Goal: Transaction & Acquisition: Book appointment/travel/reservation

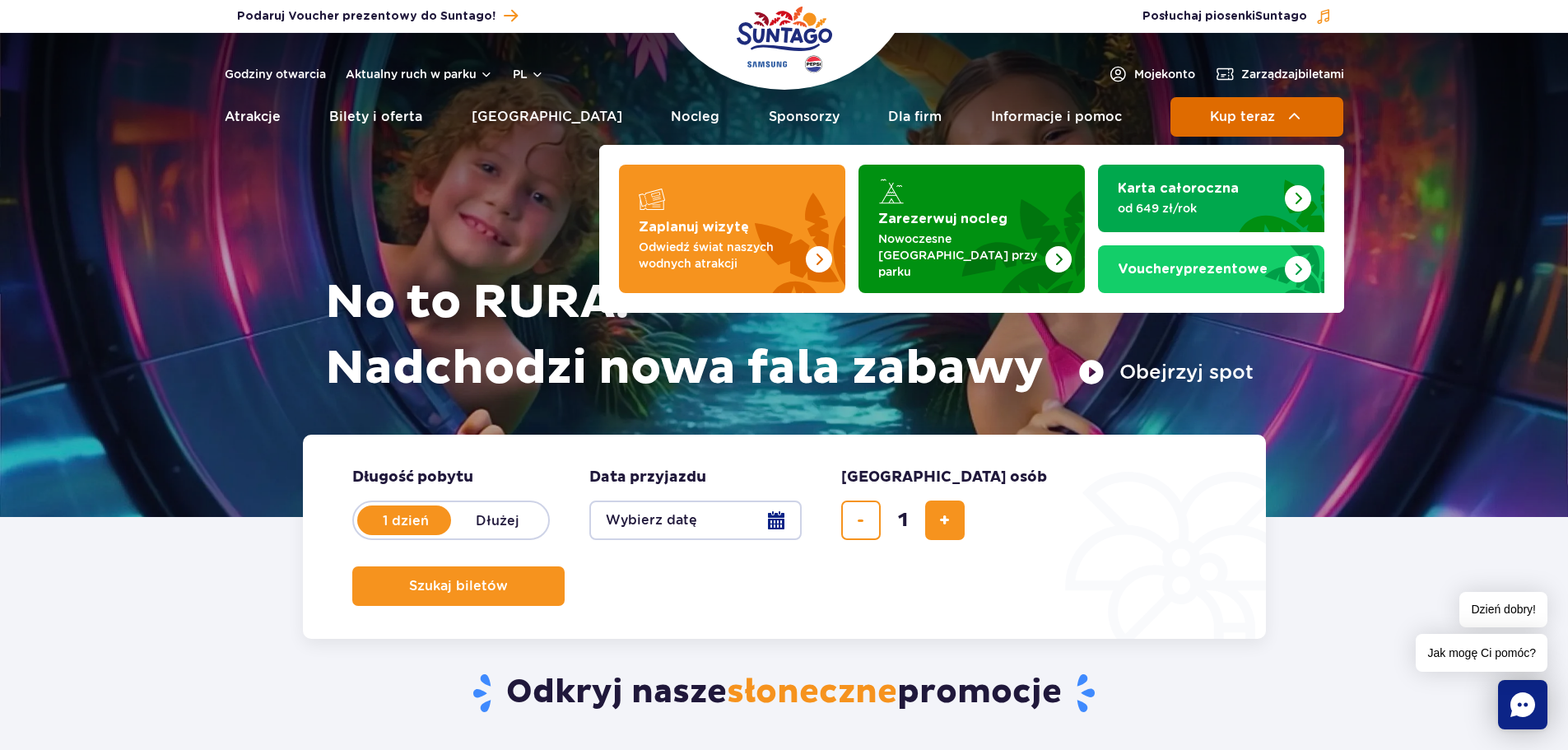
click at [1250, 106] on button "Kup teraz" at bounding box center [1257, 117] width 173 height 39
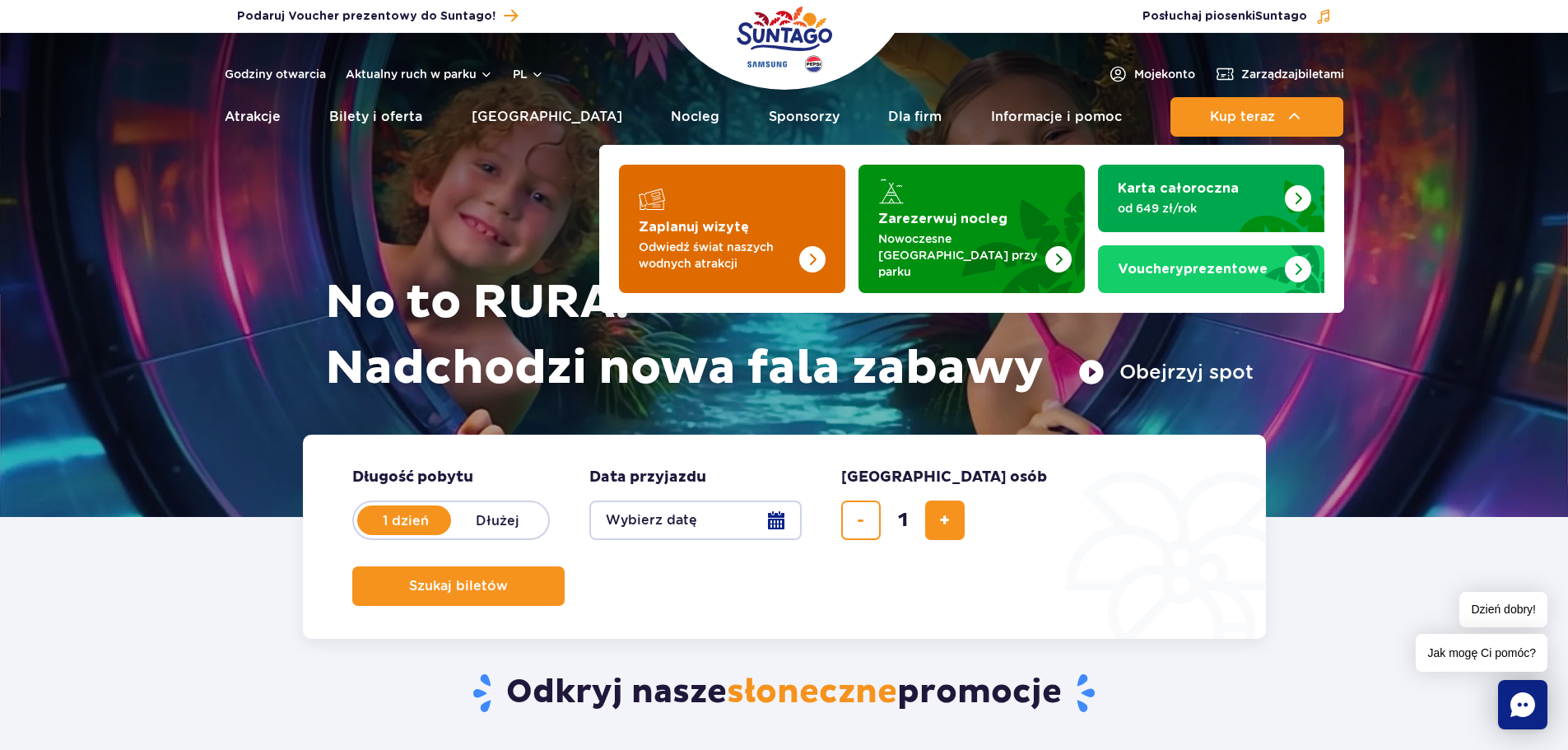
click at [771, 219] on img "Zaplanuj wizytę" at bounding box center [779, 229] width 131 height 129
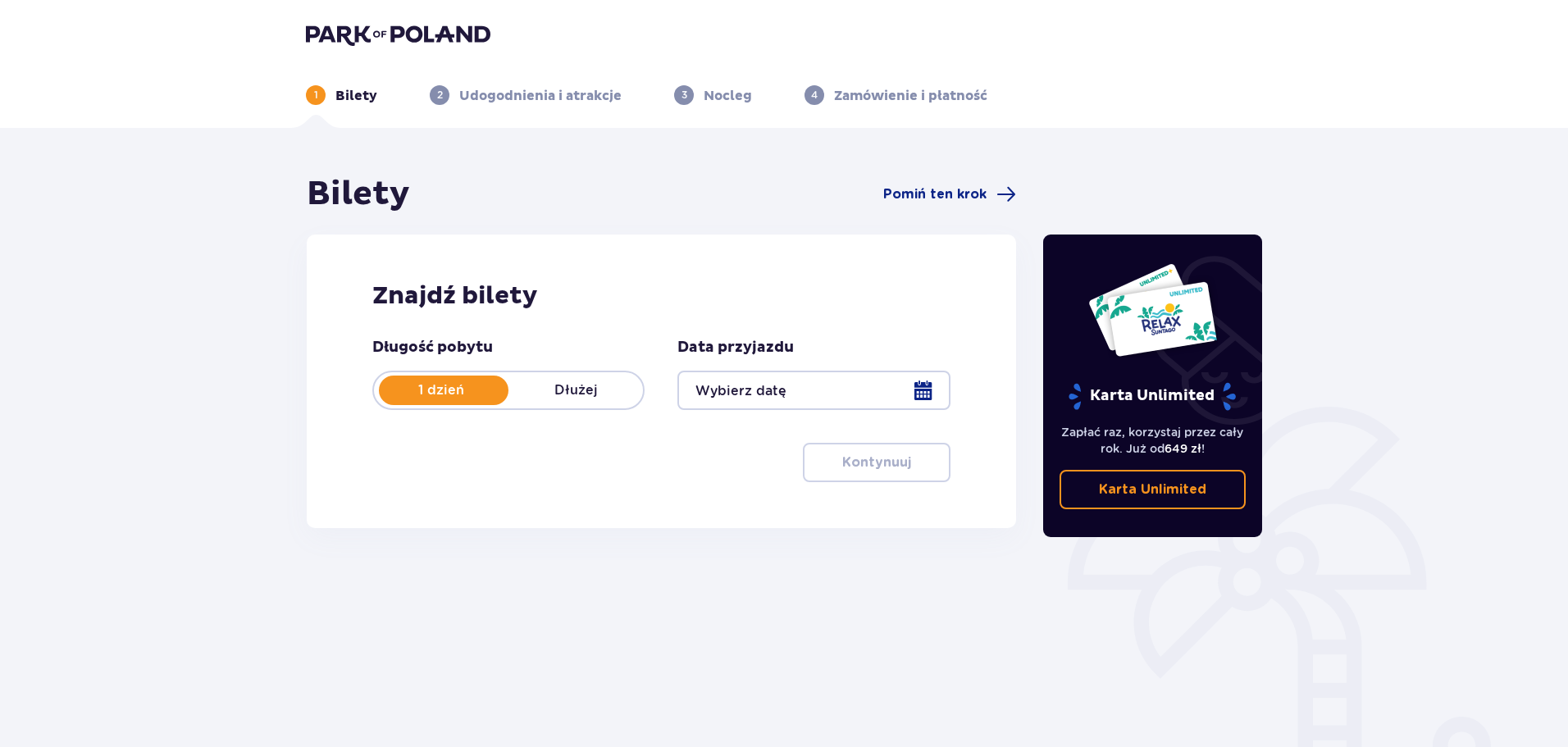
click at [922, 386] on div at bounding box center [813, 390] width 272 height 39
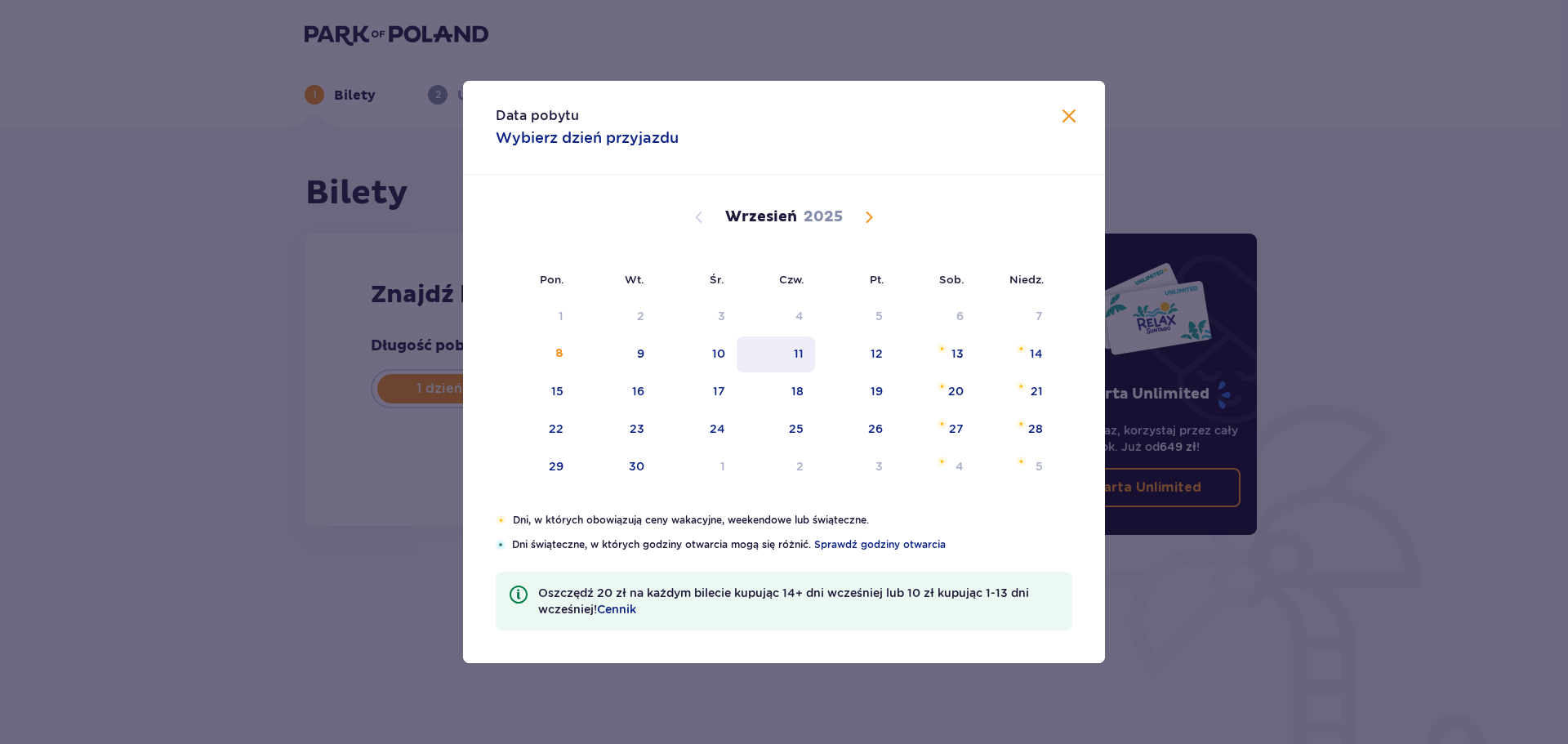
click at [799, 349] on div "11" at bounding box center [799, 353] width 10 height 16
type input "[DATE]"
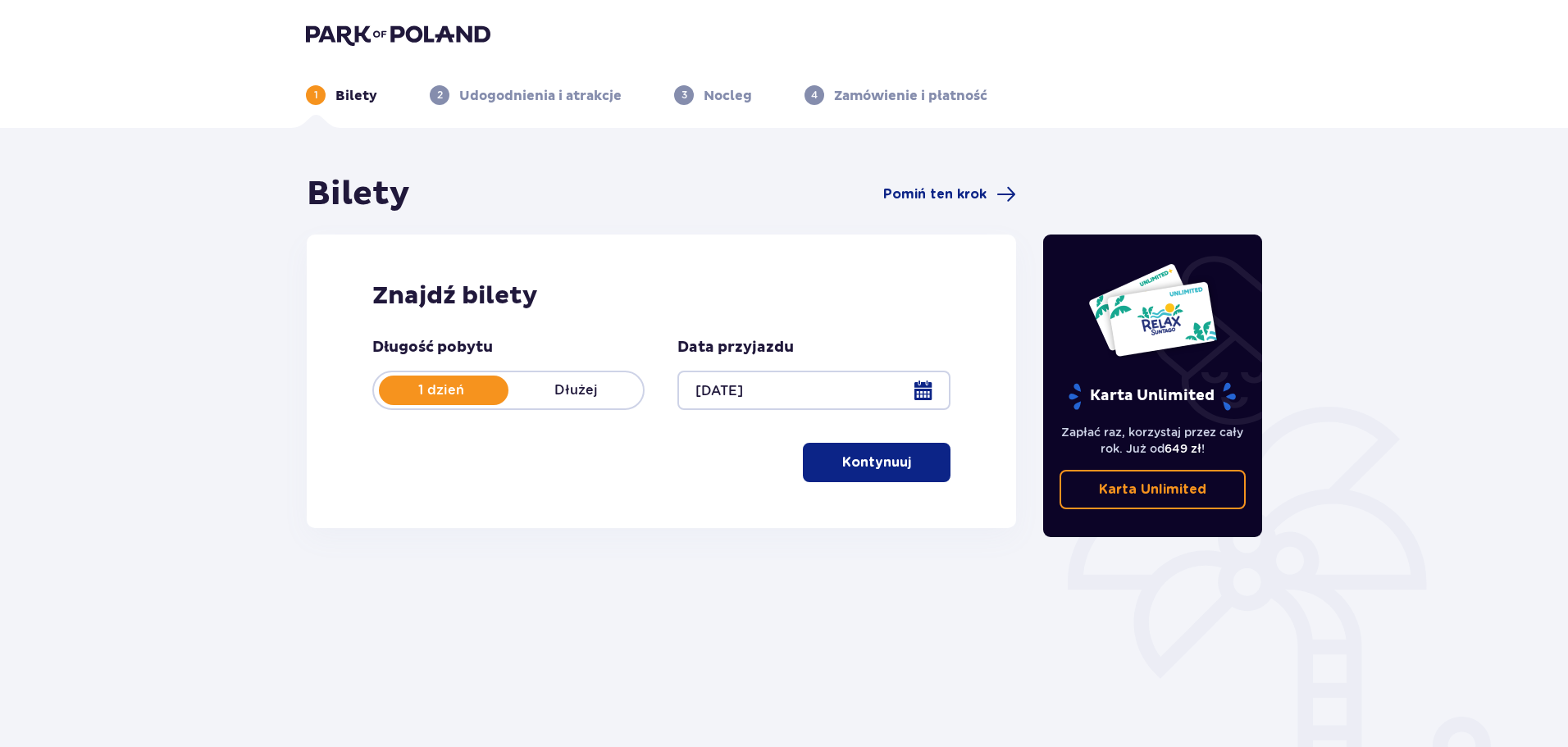
drag, startPoint x: 844, startPoint y: 455, endPoint x: 784, endPoint y: 472, distance: 62.4
click at [843, 455] on p "Kontynuuj" at bounding box center [876, 462] width 69 height 18
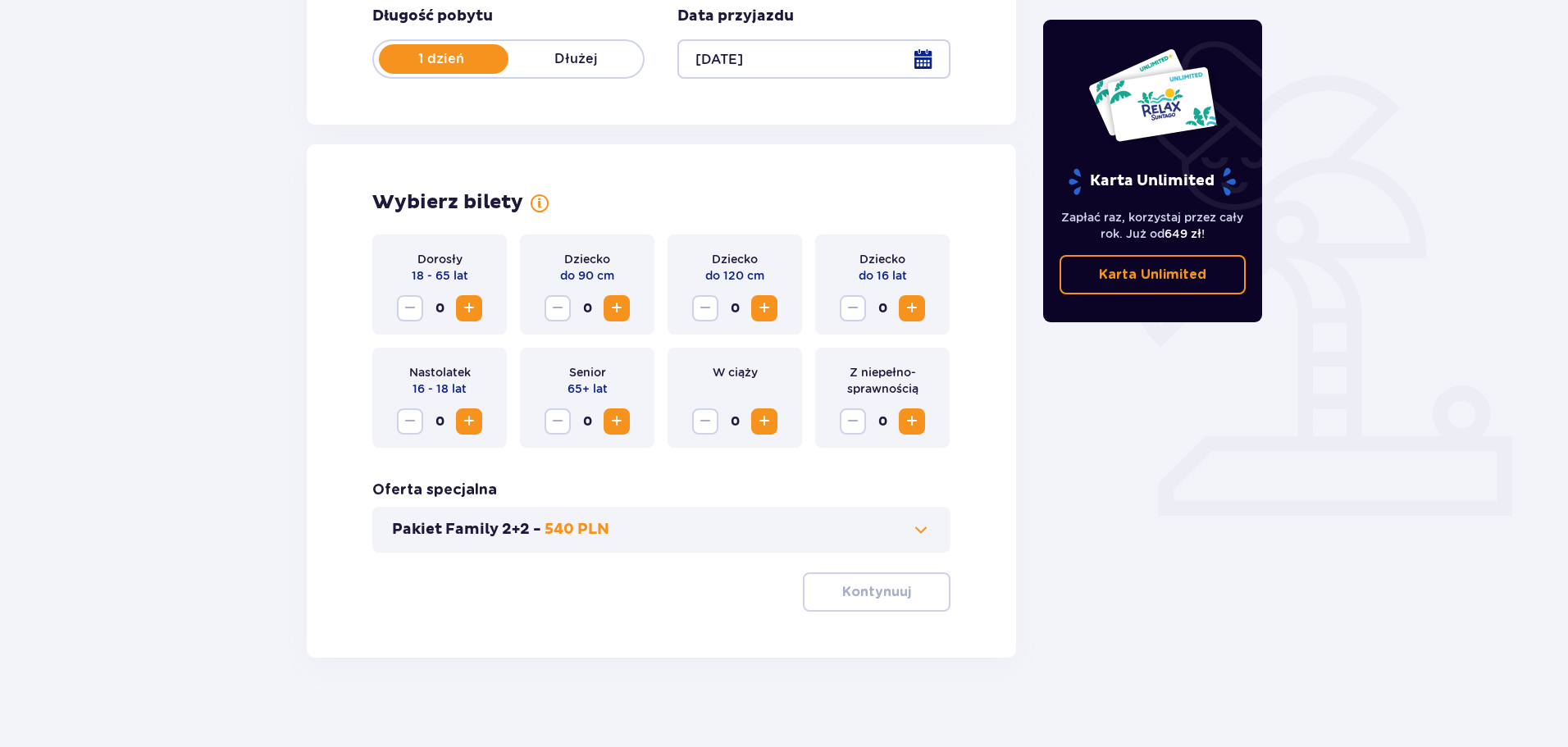
scroll to position [340, 0]
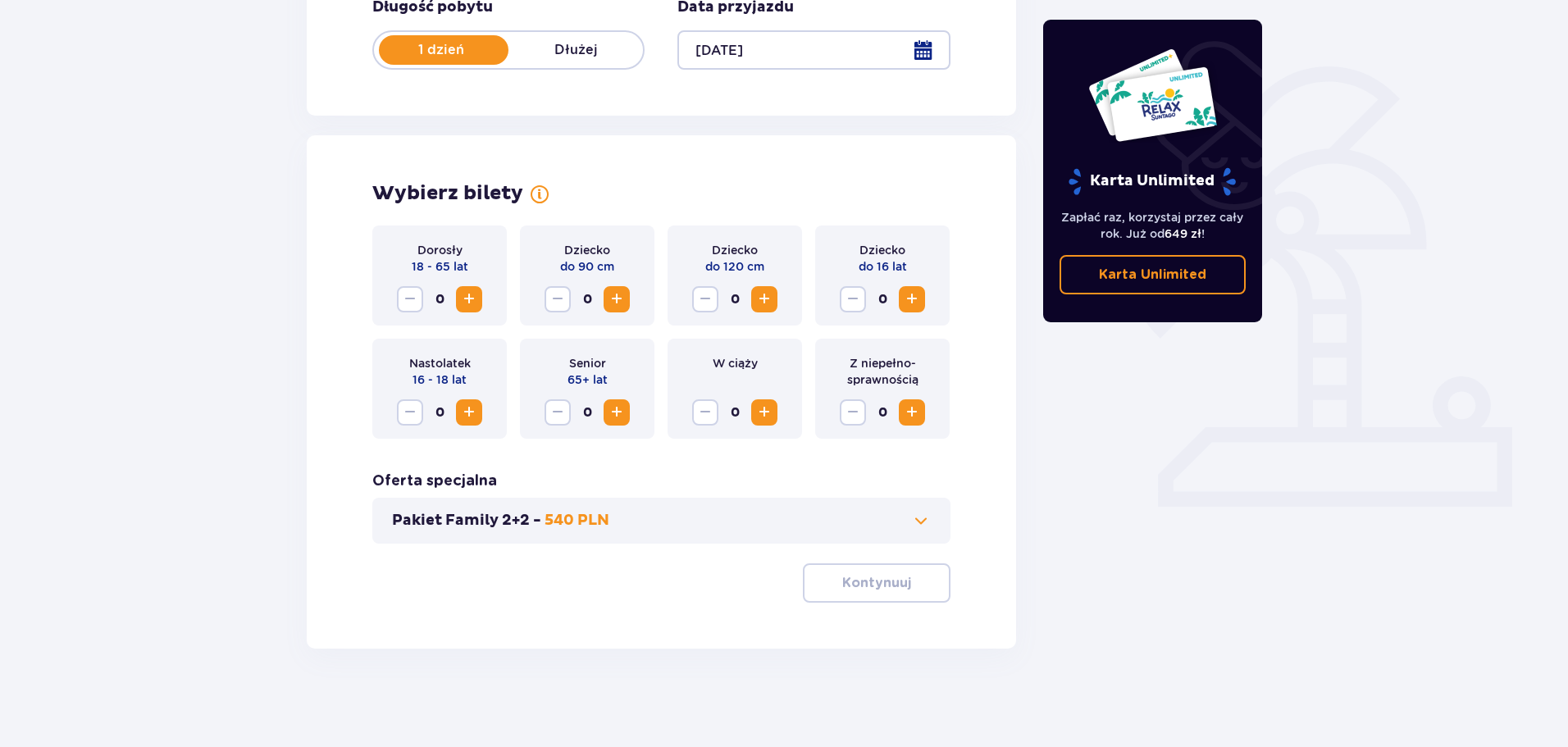
click at [468, 293] on span "Increase" at bounding box center [469, 299] width 20 height 20
drag, startPoint x: 867, startPoint y: 578, endPoint x: 212, endPoint y: 525, distance: 657.1
click at [864, 576] on p "Kontynuuj" at bounding box center [876, 582] width 69 height 18
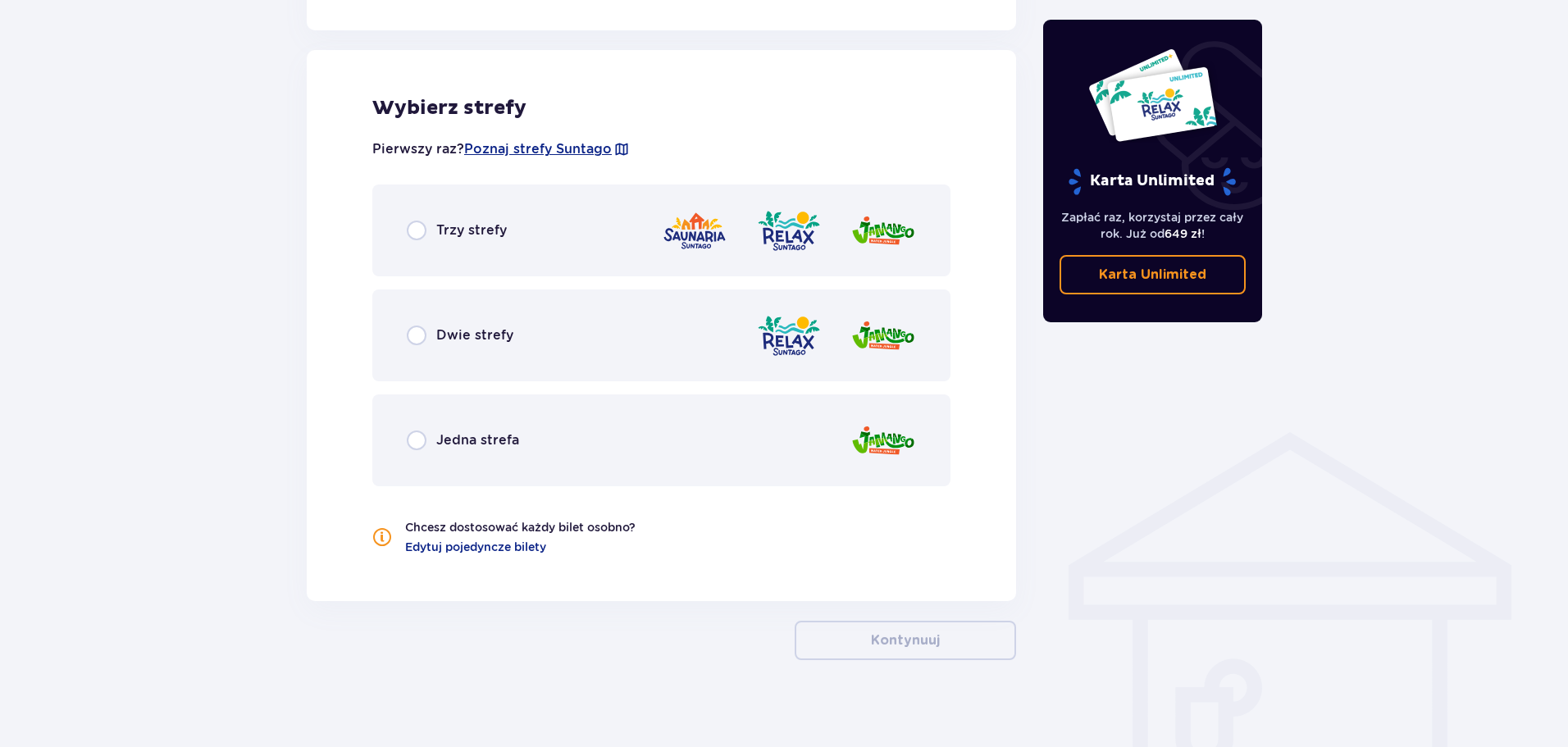
scroll to position [910, 0]
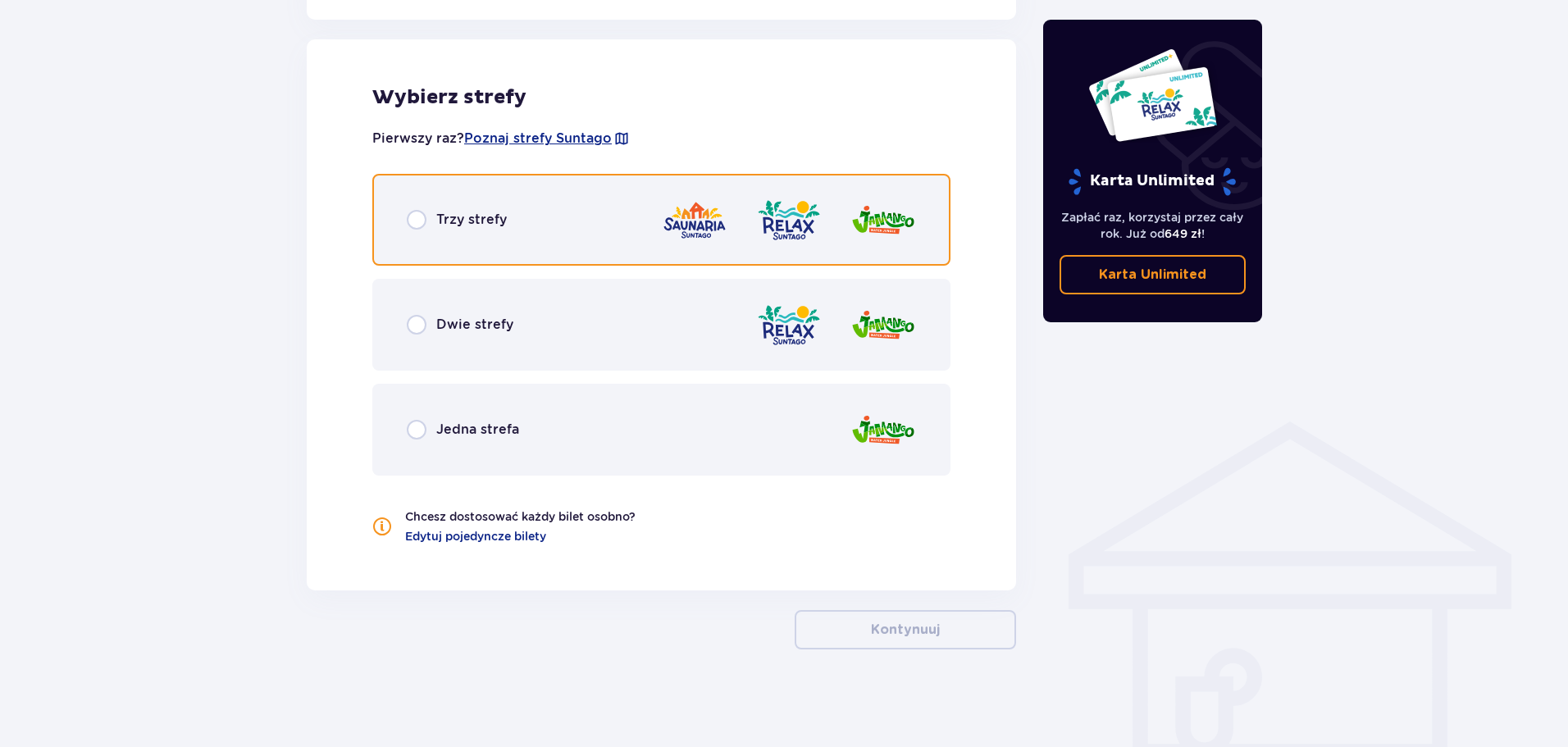
click at [421, 219] on input "radio" at bounding box center [416, 219] width 20 height 20
radio input "true"
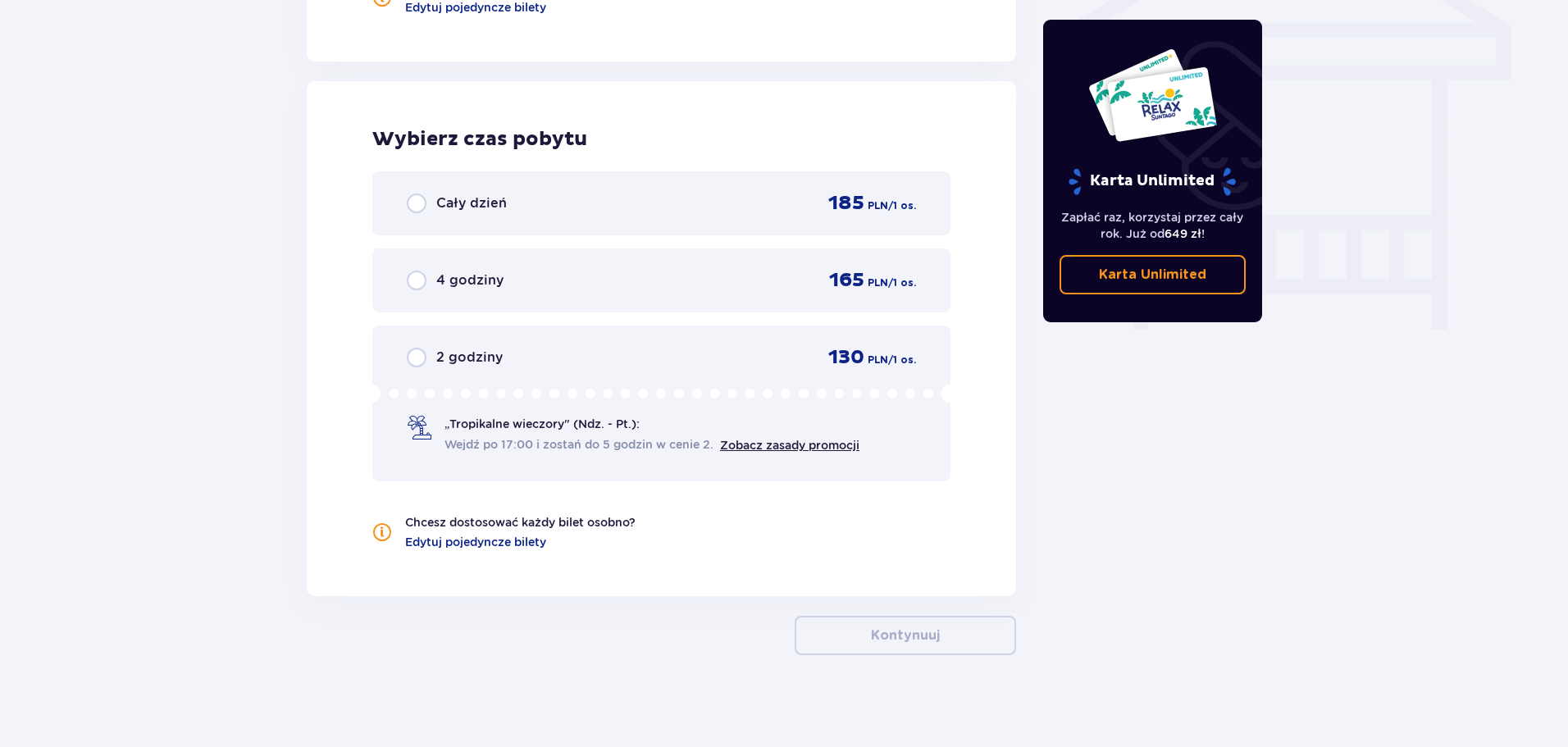
scroll to position [1445, 0]
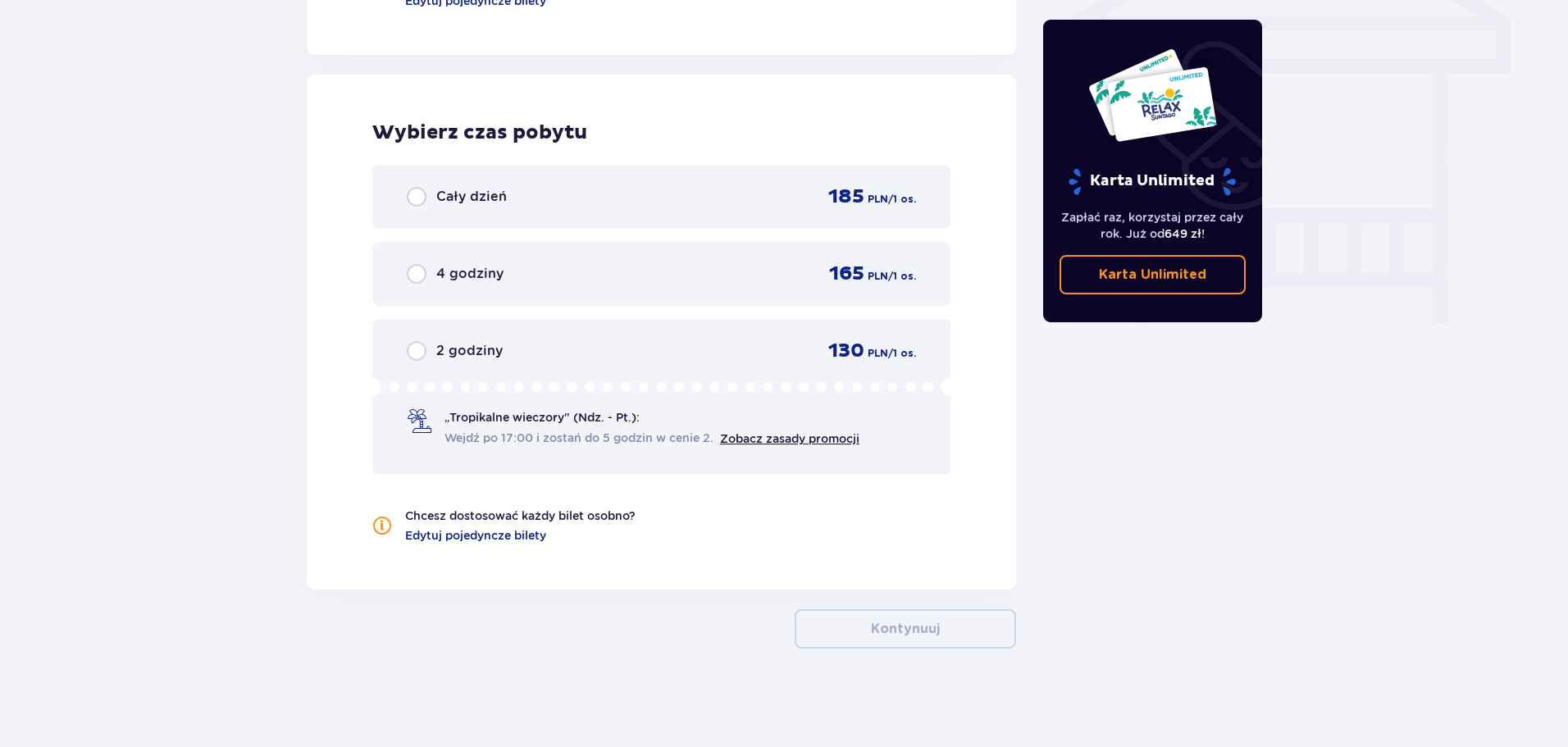
click at [612, 435] on span "Wejdź po 17:00 i zostań do 5 godzin w cenie 2." at bounding box center [578, 437] width 269 height 16
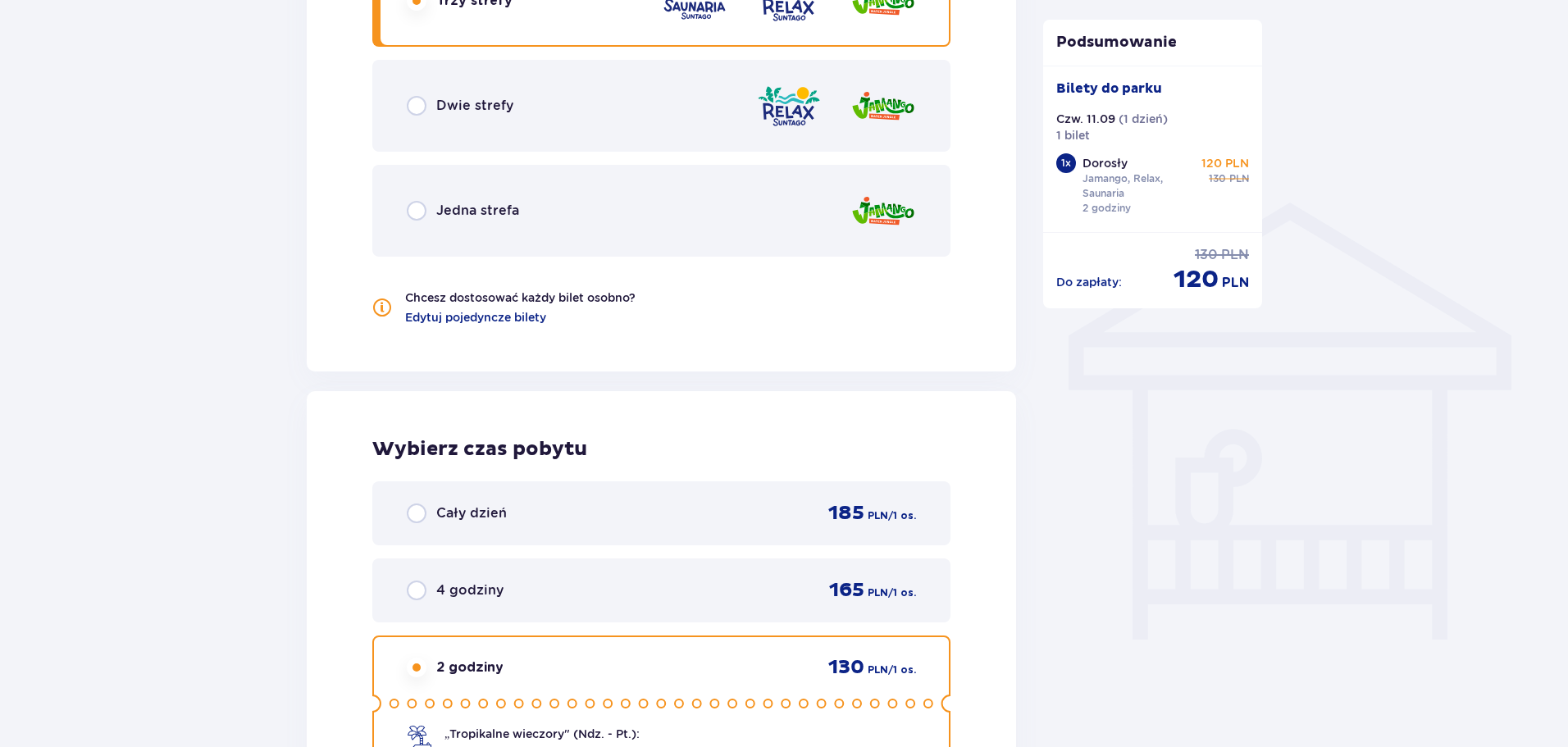
scroll to position [963, 0]
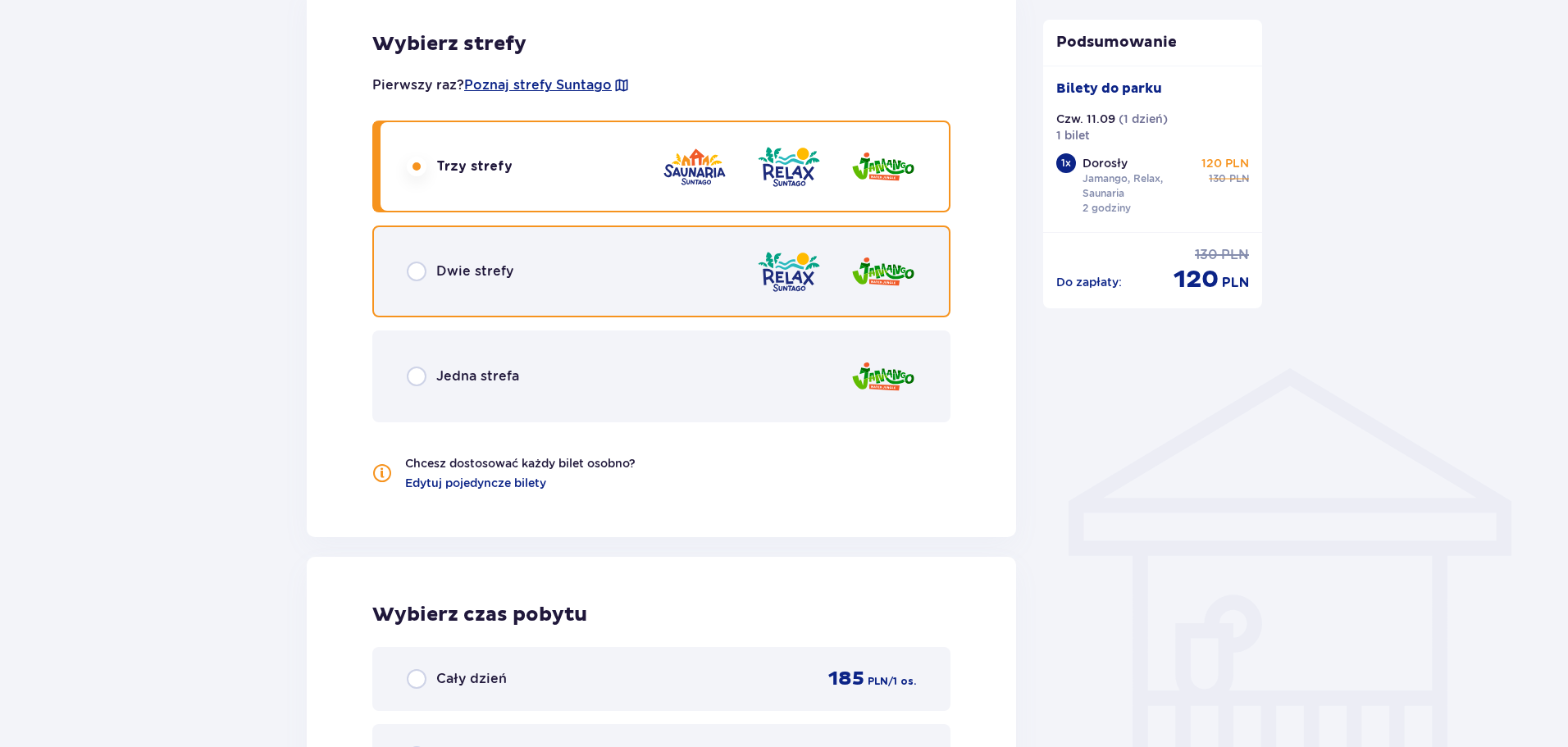
click at [422, 271] on input "radio" at bounding box center [416, 271] width 20 height 20
radio input "true"
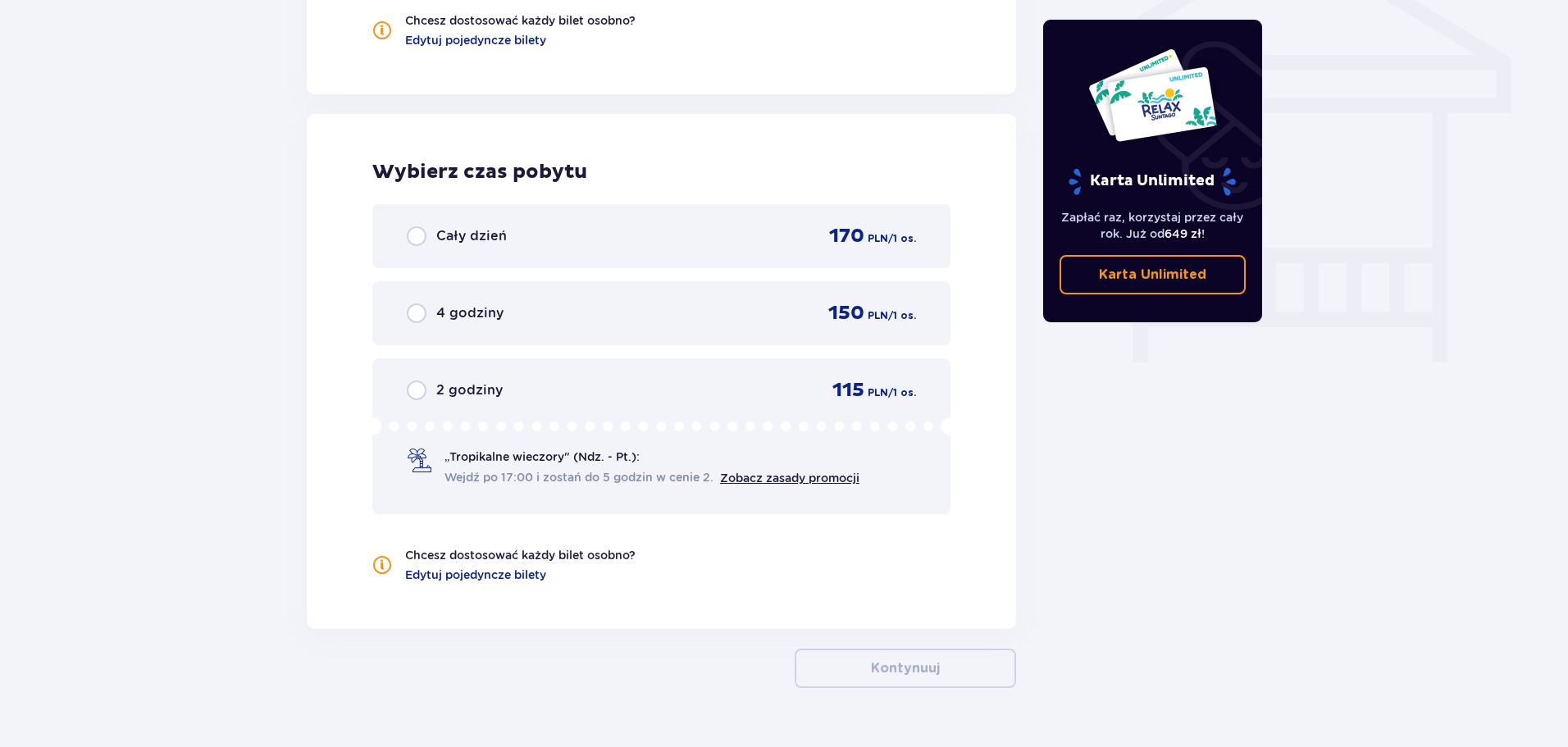
scroll to position [1445, 0]
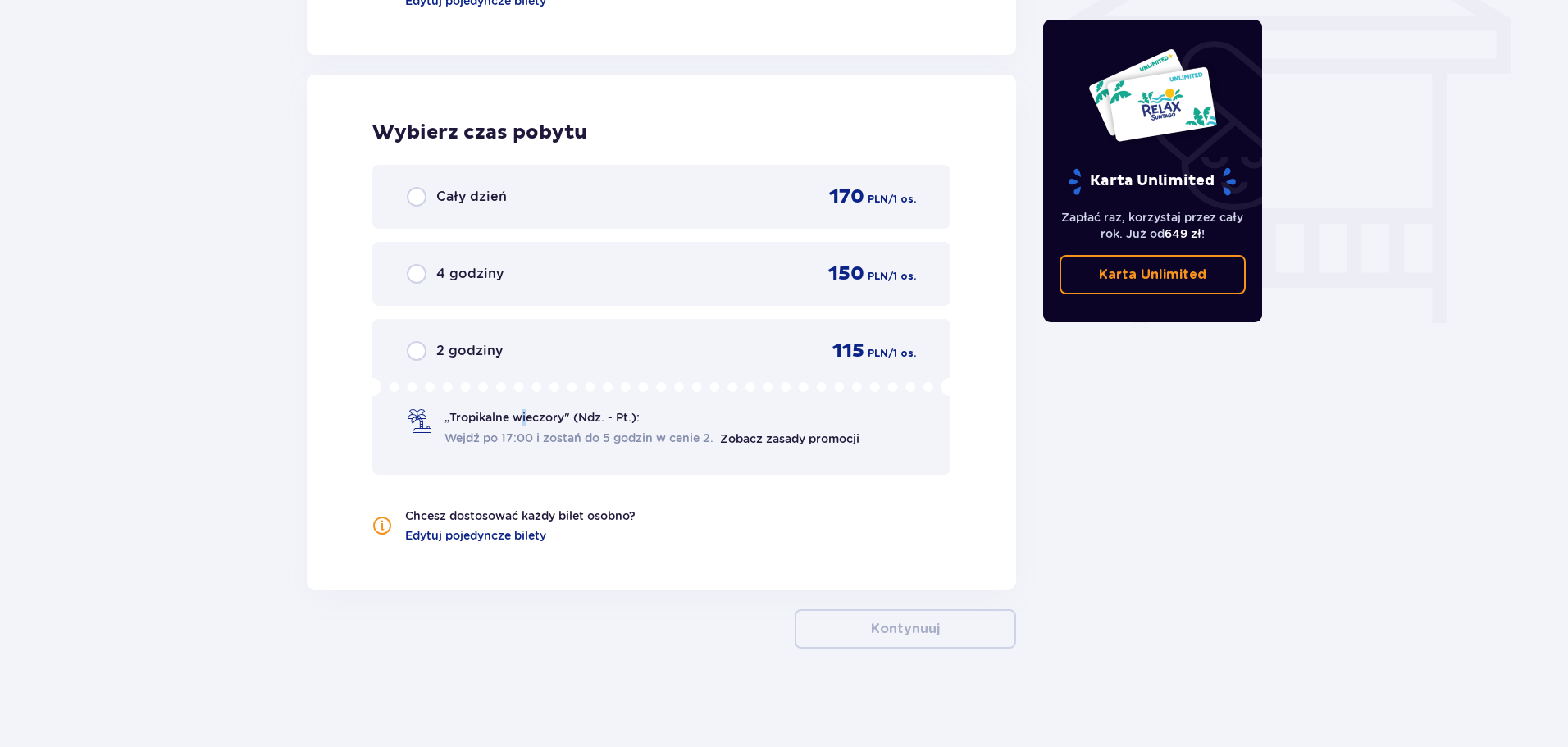
click at [524, 420] on p "„Tropikalne wieczory" (Ndz. - Pt.):" at bounding box center [541, 417] width 195 height 16
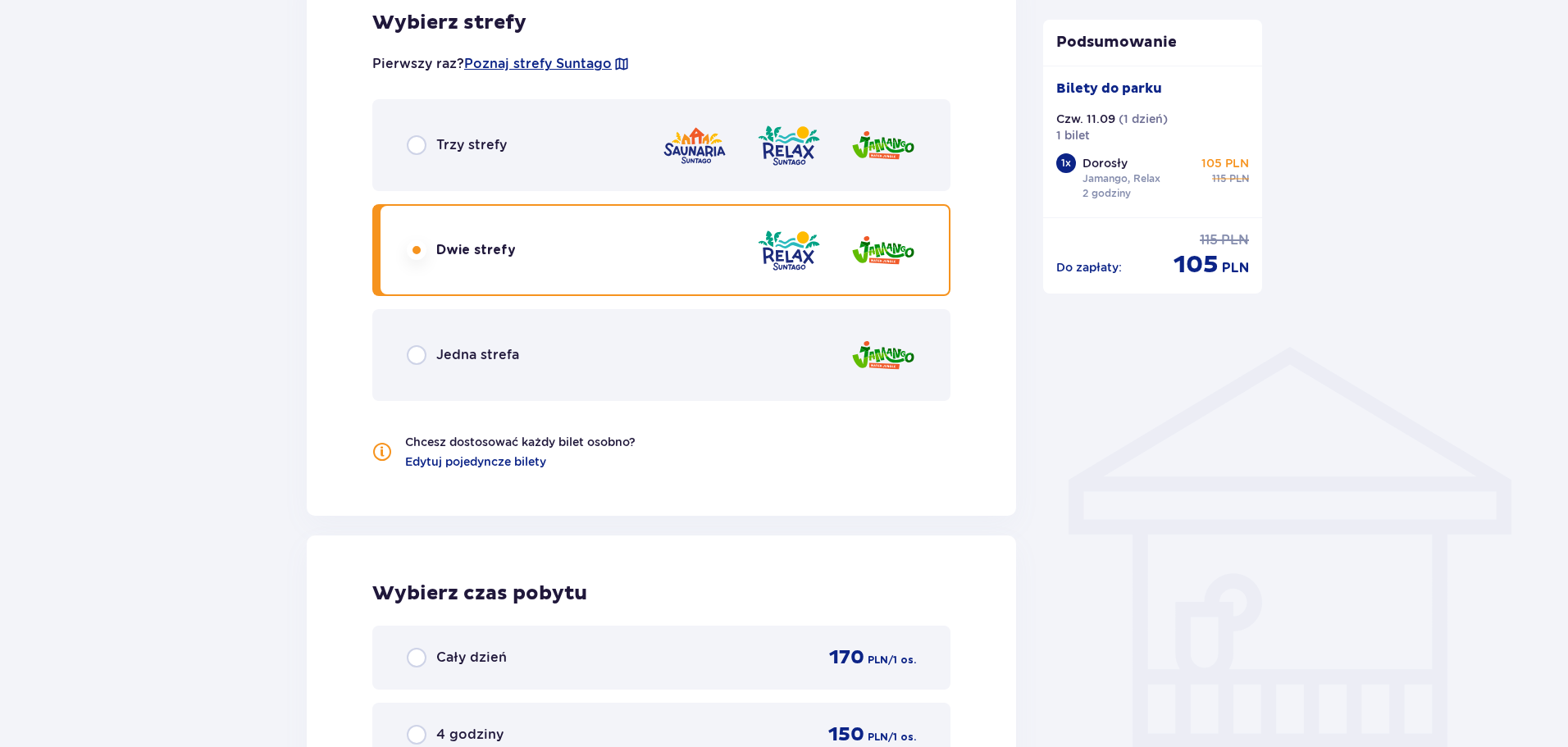
scroll to position [799, 0]
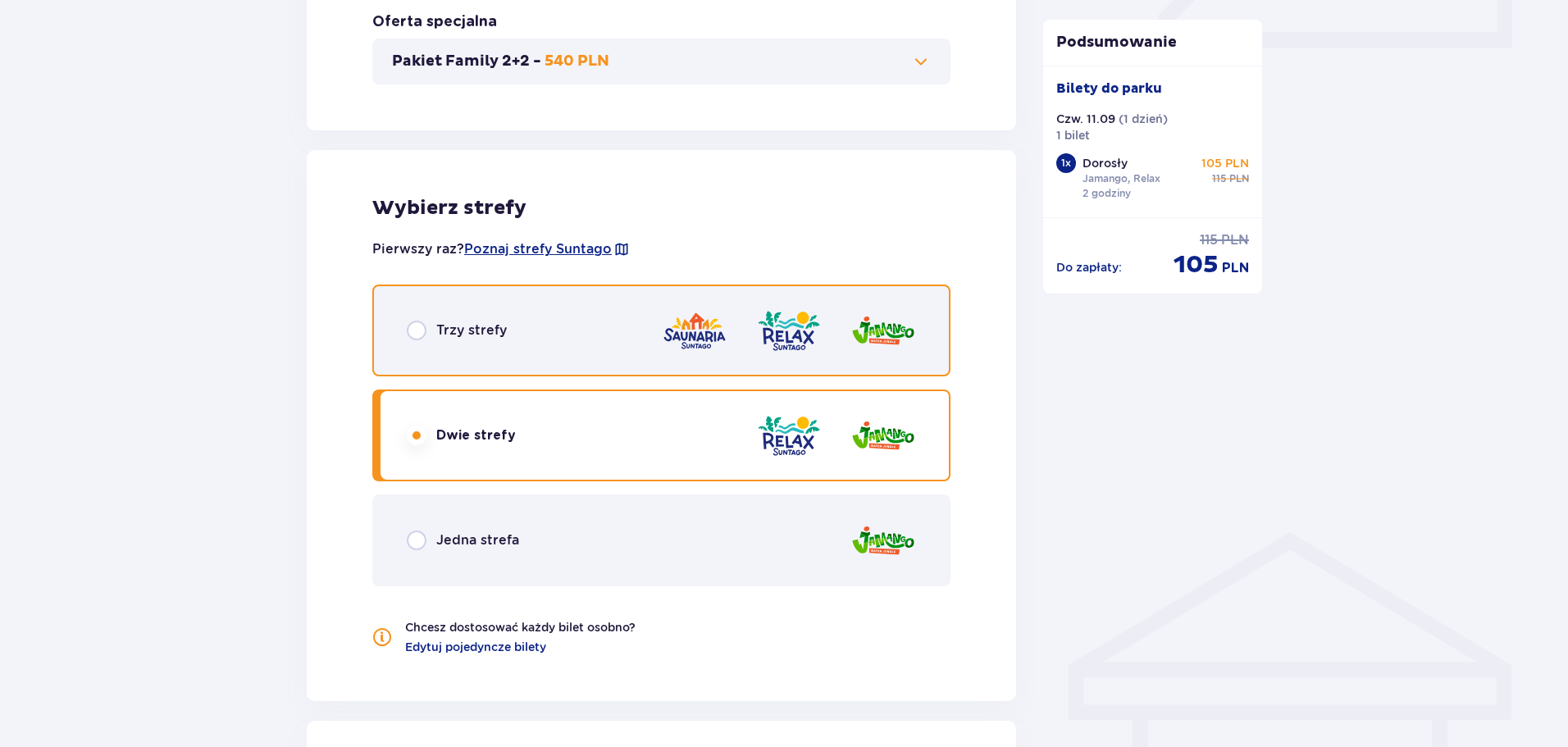
click at [418, 331] on input "radio" at bounding box center [416, 330] width 20 height 20
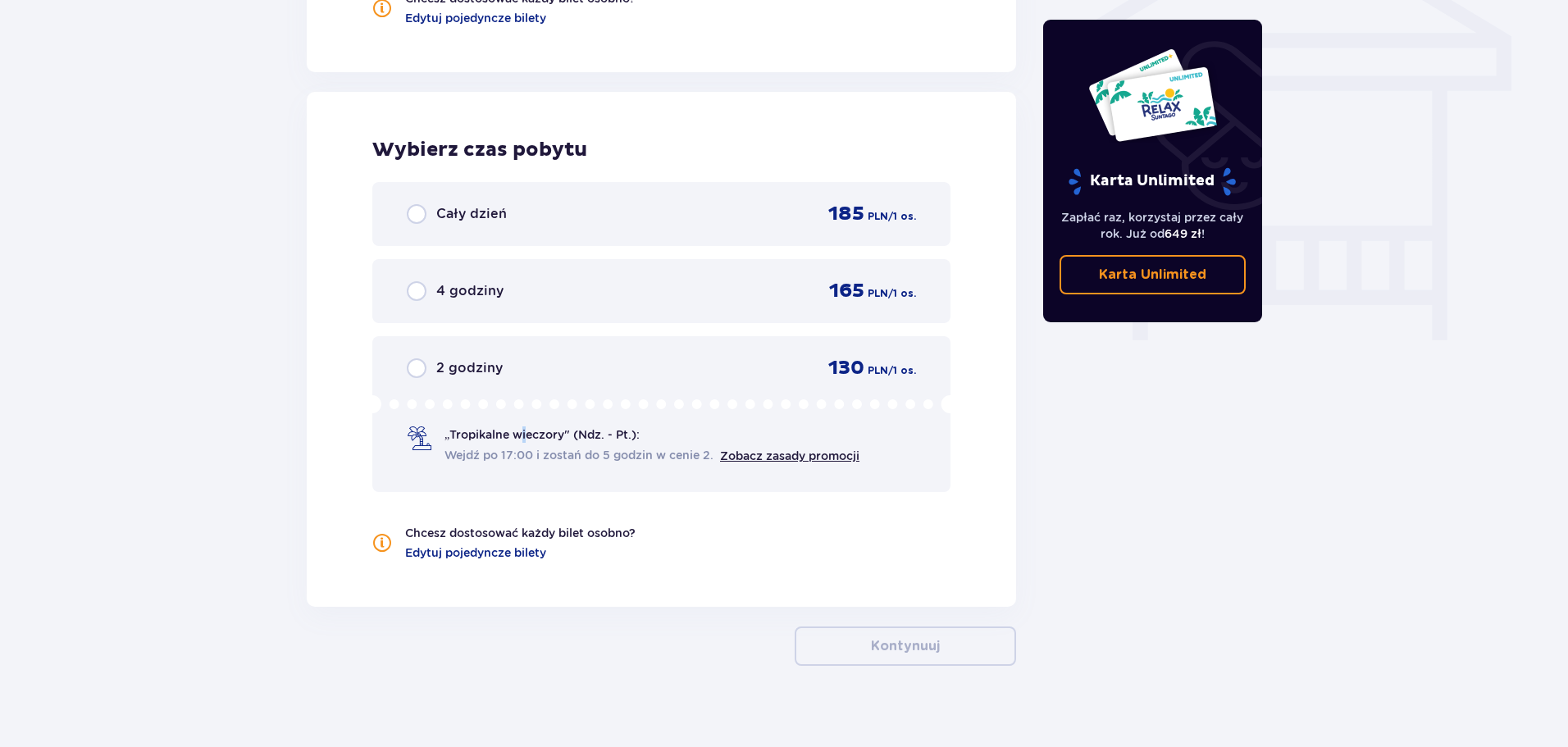
scroll to position [1445, 0]
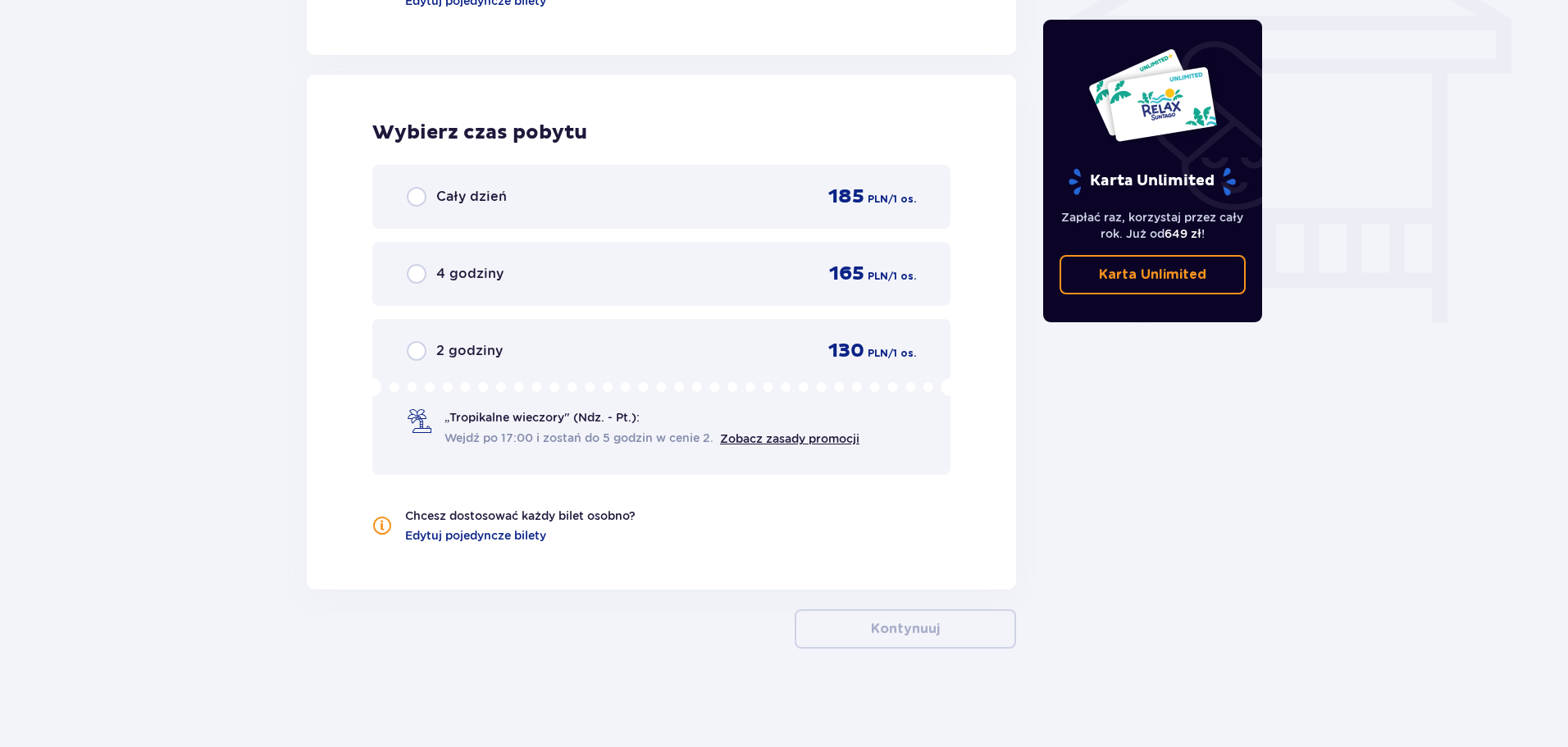
click at [489, 417] on p "„Tropikalne wieczory" (Ndz. - Pt.):" at bounding box center [541, 417] width 195 height 16
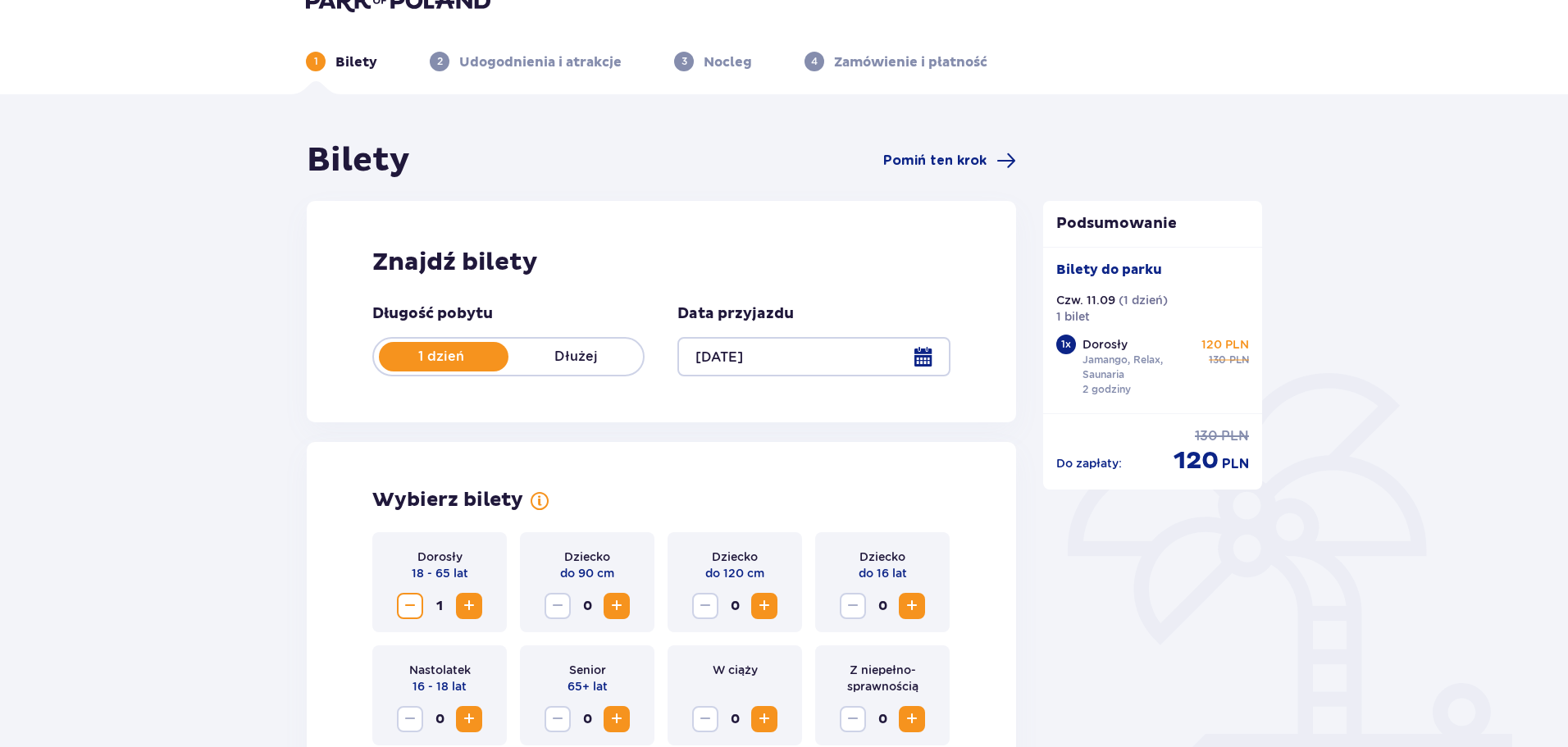
scroll to position [0, 0]
